Goal: Task Accomplishment & Management: Use online tool/utility

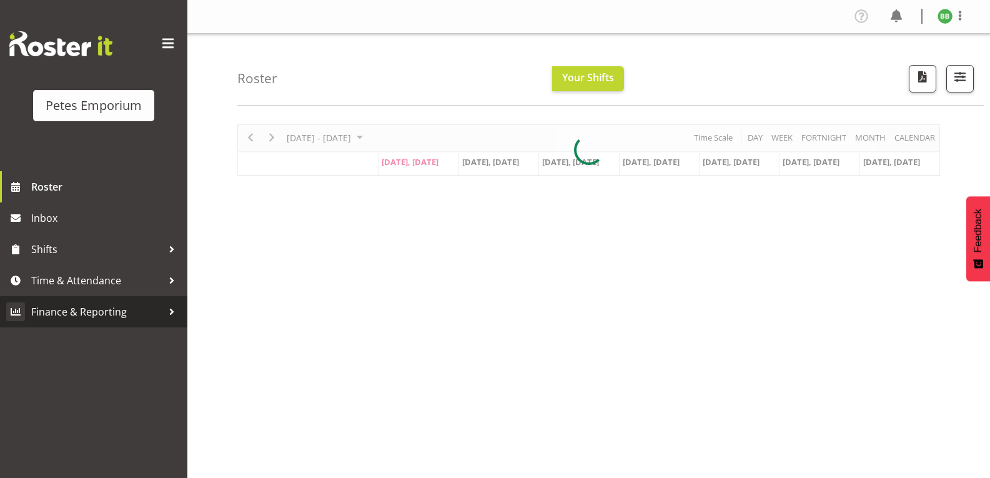
click at [124, 297] on link "Finance & Reporting" at bounding box center [93, 311] width 187 height 31
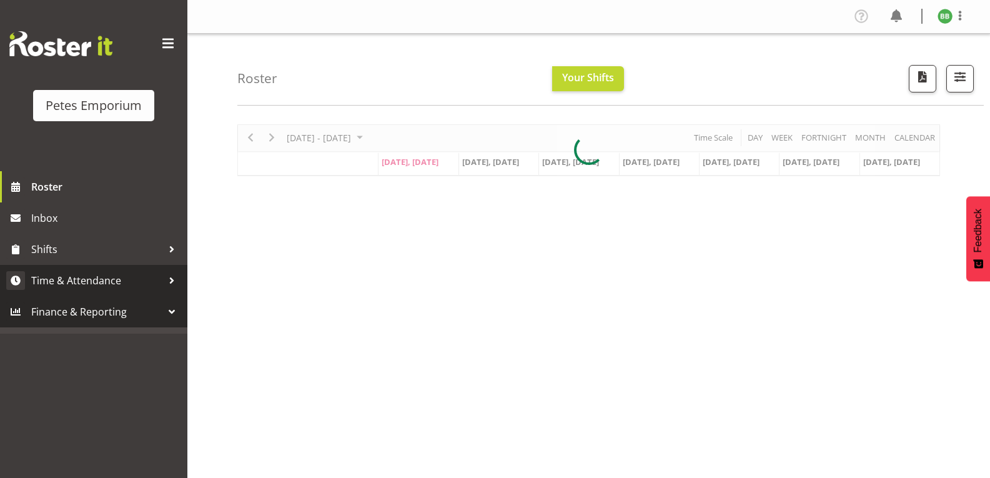
click at [119, 267] on link "Time & Attendance" at bounding box center [93, 280] width 187 height 31
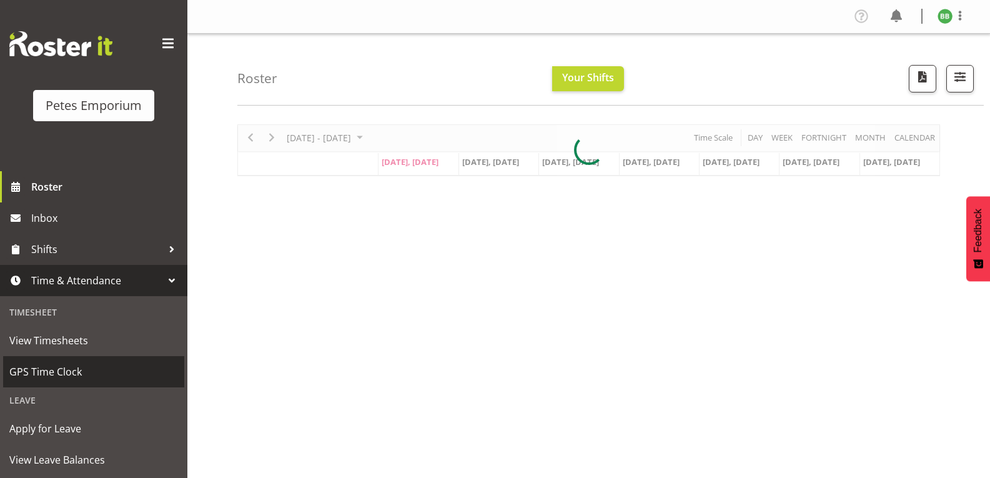
click at [88, 377] on span "GPS Time Clock" at bounding box center [93, 371] width 169 height 19
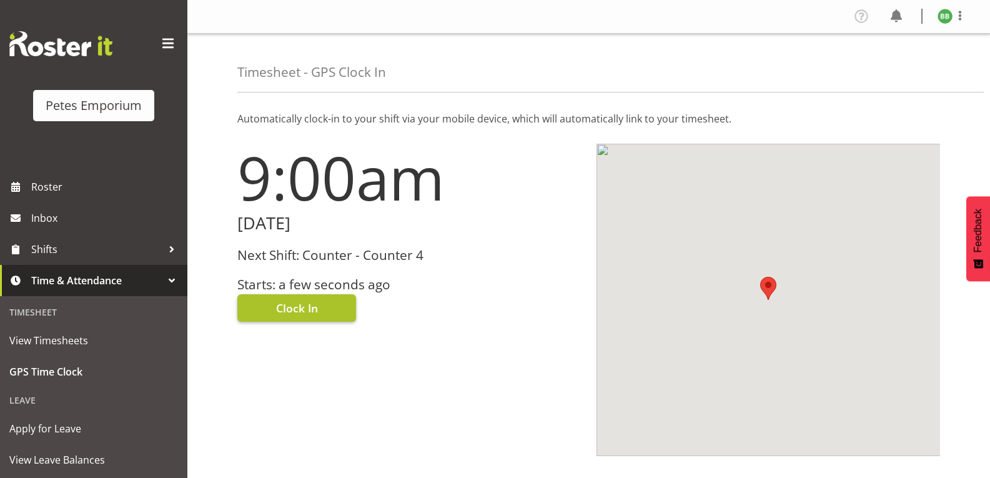
click at [322, 312] on button "Clock In" at bounding box center [296, 307] width 119 height 27
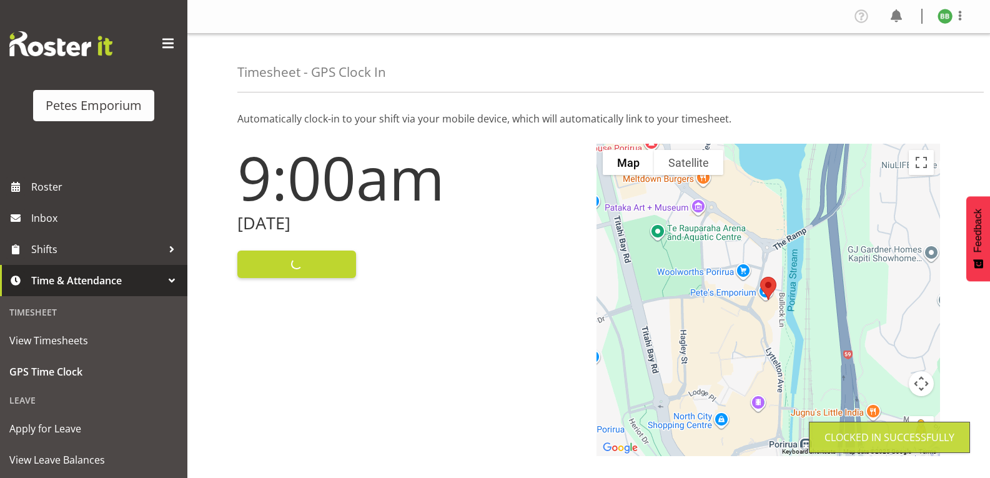
click at [951, 21] on figure at bounding box center [945, 16] width 15 height 15
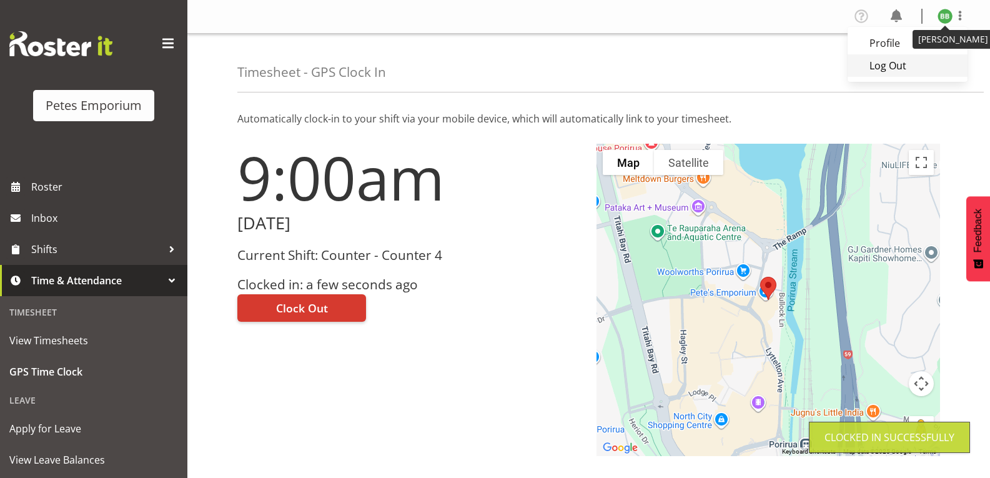
click at [910, 64] on link "Log Out" at bounding box center [908, 65] width 120 height 22
